Goal: Task Accomplishment & Management: Complete application form

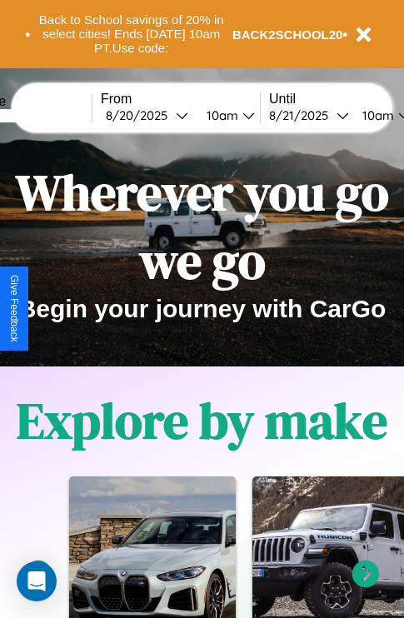
scroll to position [256, 0]
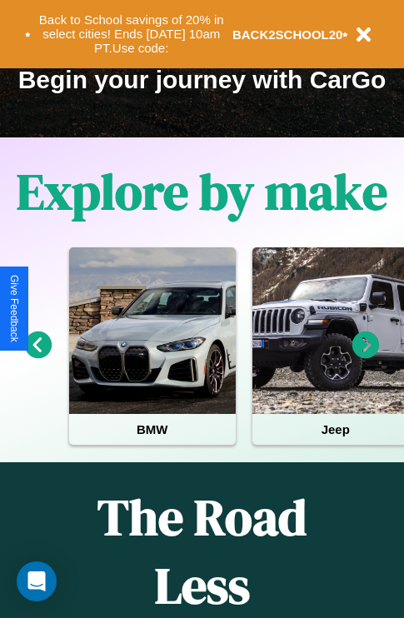
click at [37, 356] on icon at bounding box center [38, 344] width 27 height 27
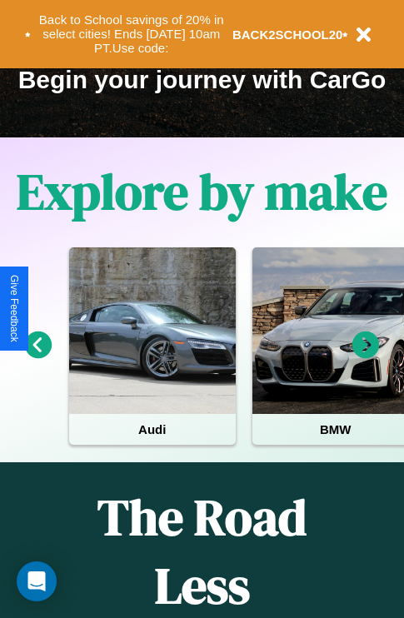
click at [365, 356] on icon at bounding box center [365, 344] width 27 height 27
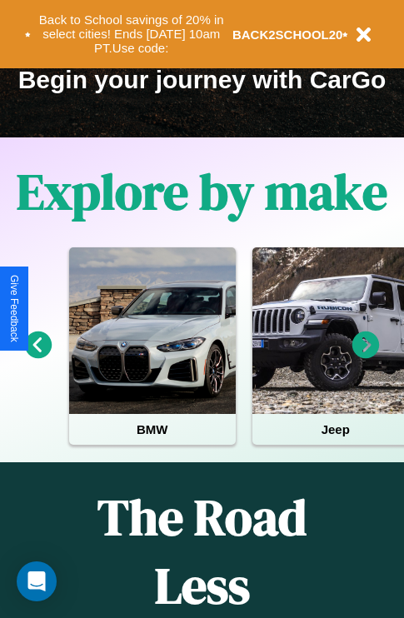
click at [365, 356] on icon at bounding box center [365, 344] width 27 height 27
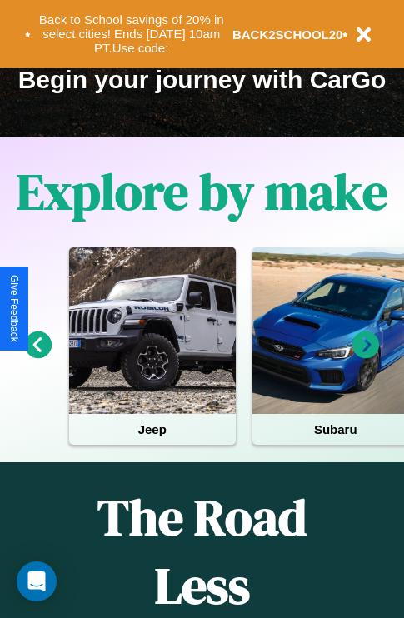
click at [365, 356] on icon at bounding box center [365, 344] width 27 height 27
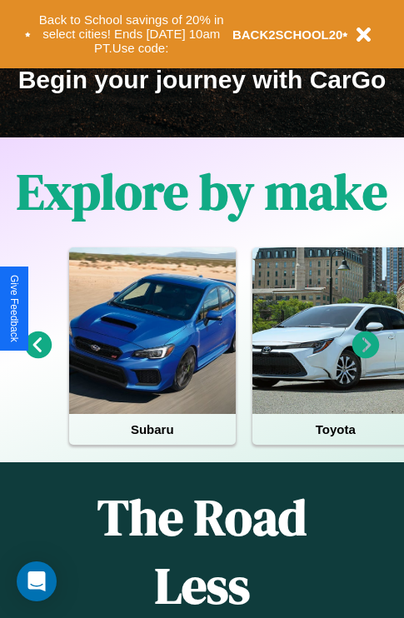
scroll to position [2017, 0]
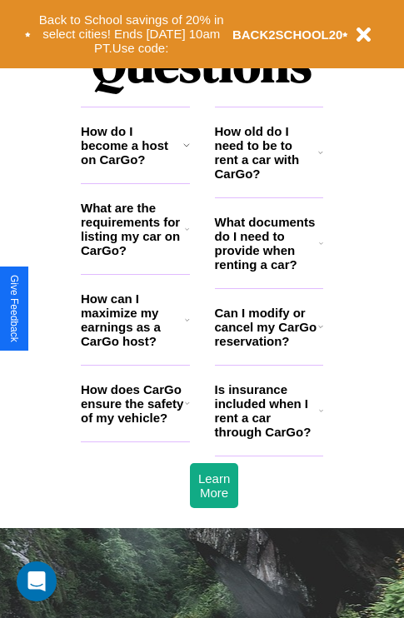
click at [268, 348] on h3 "Can I modify or cancel my CarGo reservation?" at bounding box center [266, 326] width 103 height 42
click at [268, 270] on h3 "What documents do I need to provide when renting a car?" at bounding box center [267, 243] width 105 height 57
click at [135, 256] on h3 "What are the requirements for listing my car on CarGo?" at bounding box center [133, 229] width 104 height 57
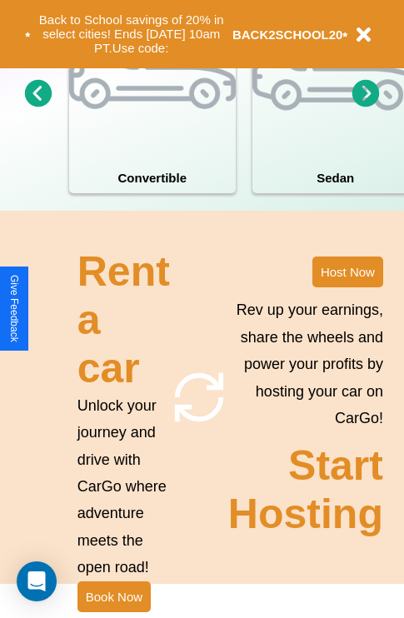
scroll to position [1297, 0]
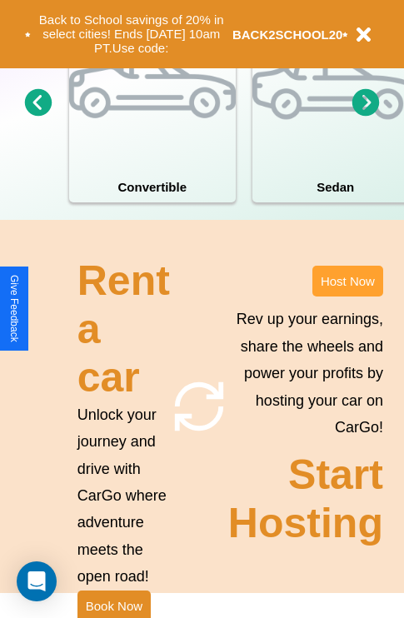
click at [347, 296] on button "Host Now" at bounding box center [347, 281] width 71 height 31
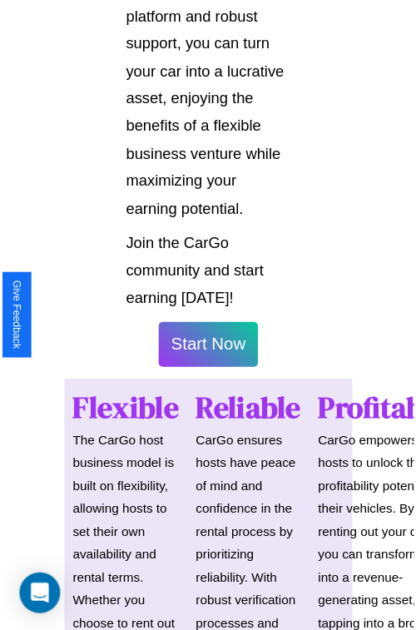
scroll to position [1179, 0]
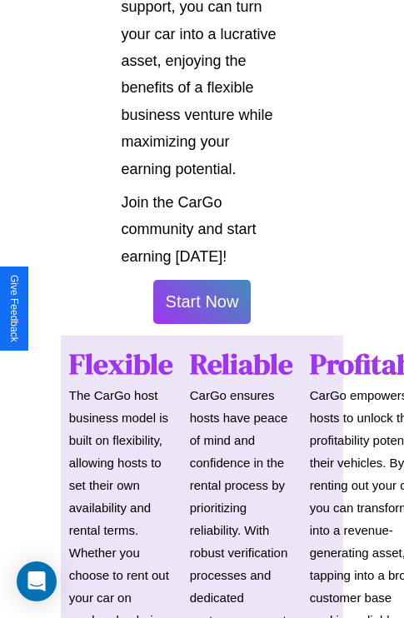
click at [201, 309] on button "Start Now" at bounding box center [202, 302] width 98 height 44
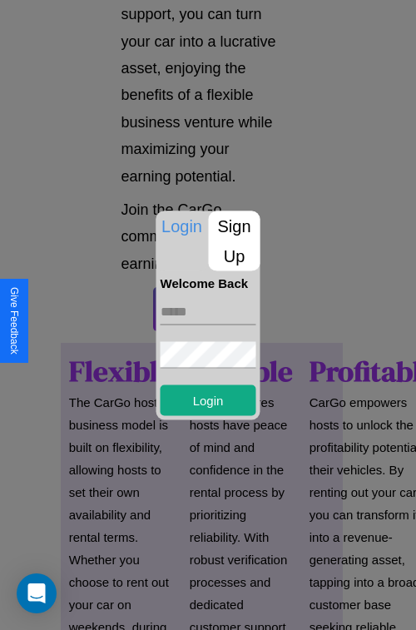
click at [234, 241] on p "Sign Up" at bounding box center [235, 241] width 52 height 60
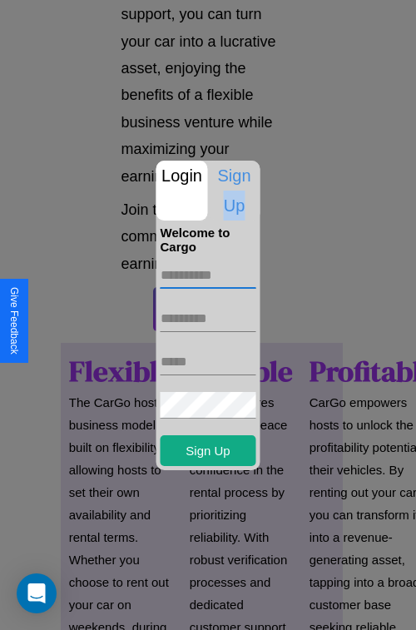
click at [208, 275] on input "text" at bounding box center [209, 275] width 96 height 27
type input "****"
click at [208, 318] on input "text" at bounding box center [209, 318] width 96 height 27
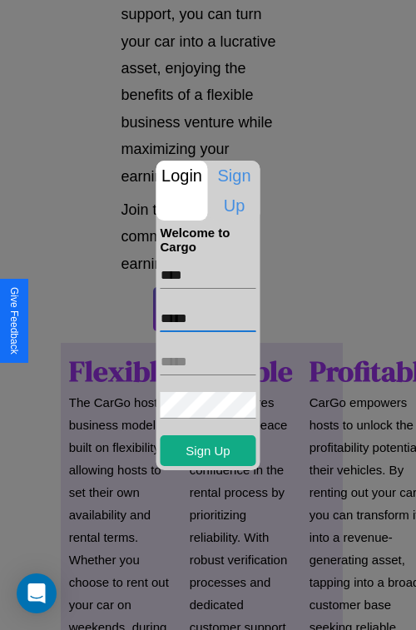
type input "*****"
click at [208, 361] on input "text" at bounding box center [209, 362] width 96 height 27
type input "**********"
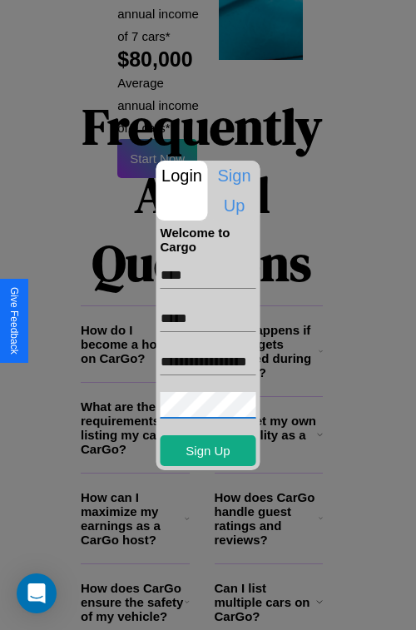
click at [214, 608] on div at bounding box center [208, 315] width 416 height 630
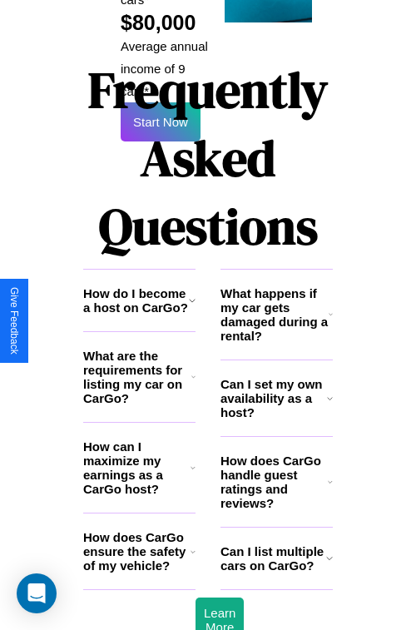
scroll to position [1174, 0]
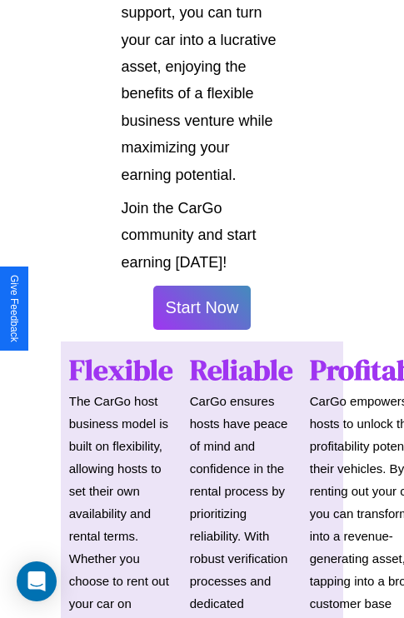
click at [201, 315] on button "Start Now" at bounding box center [202, 307] width 98 height 44
